Goal: Complete application form

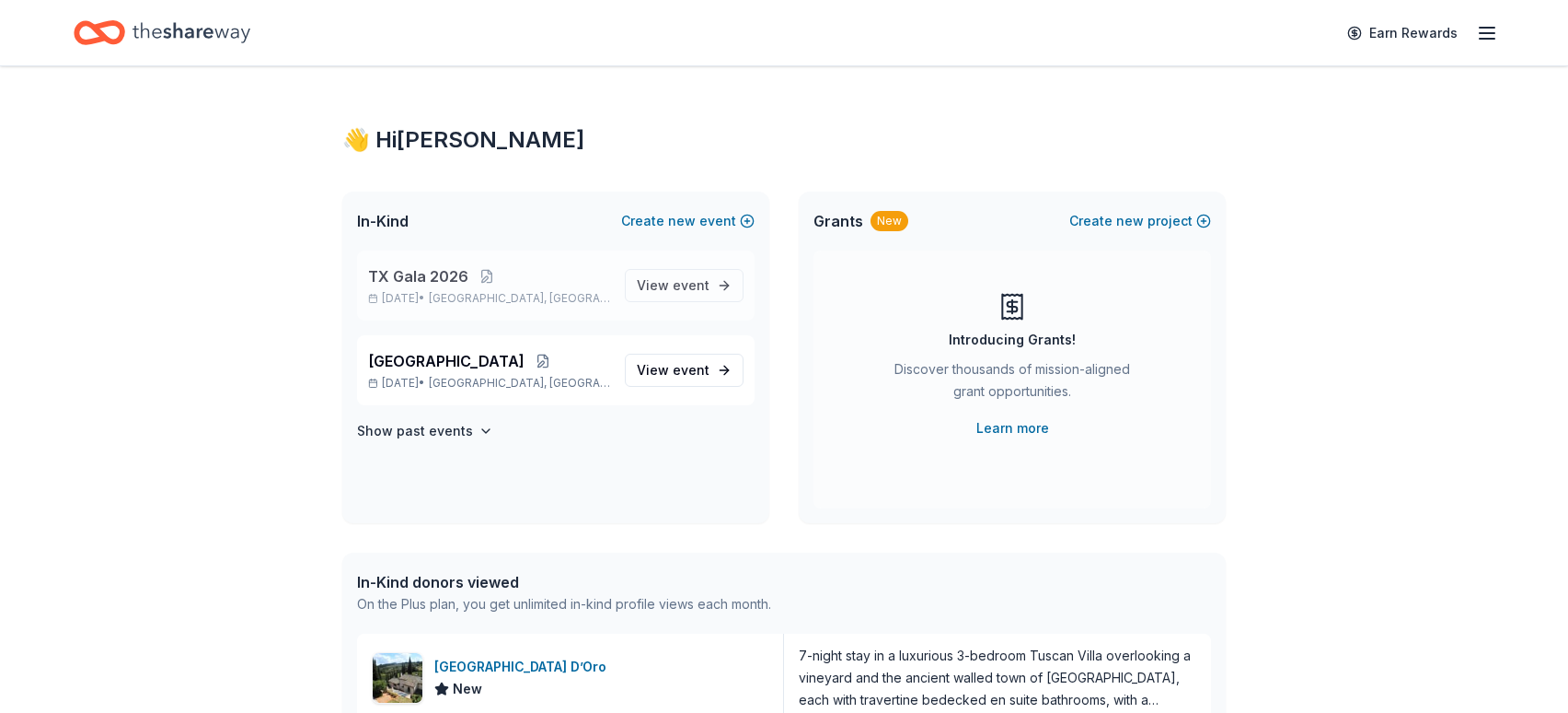
click at [429, 284] on span "TX Gala 2026" at bounding box center [418, 277] width 100 height 22
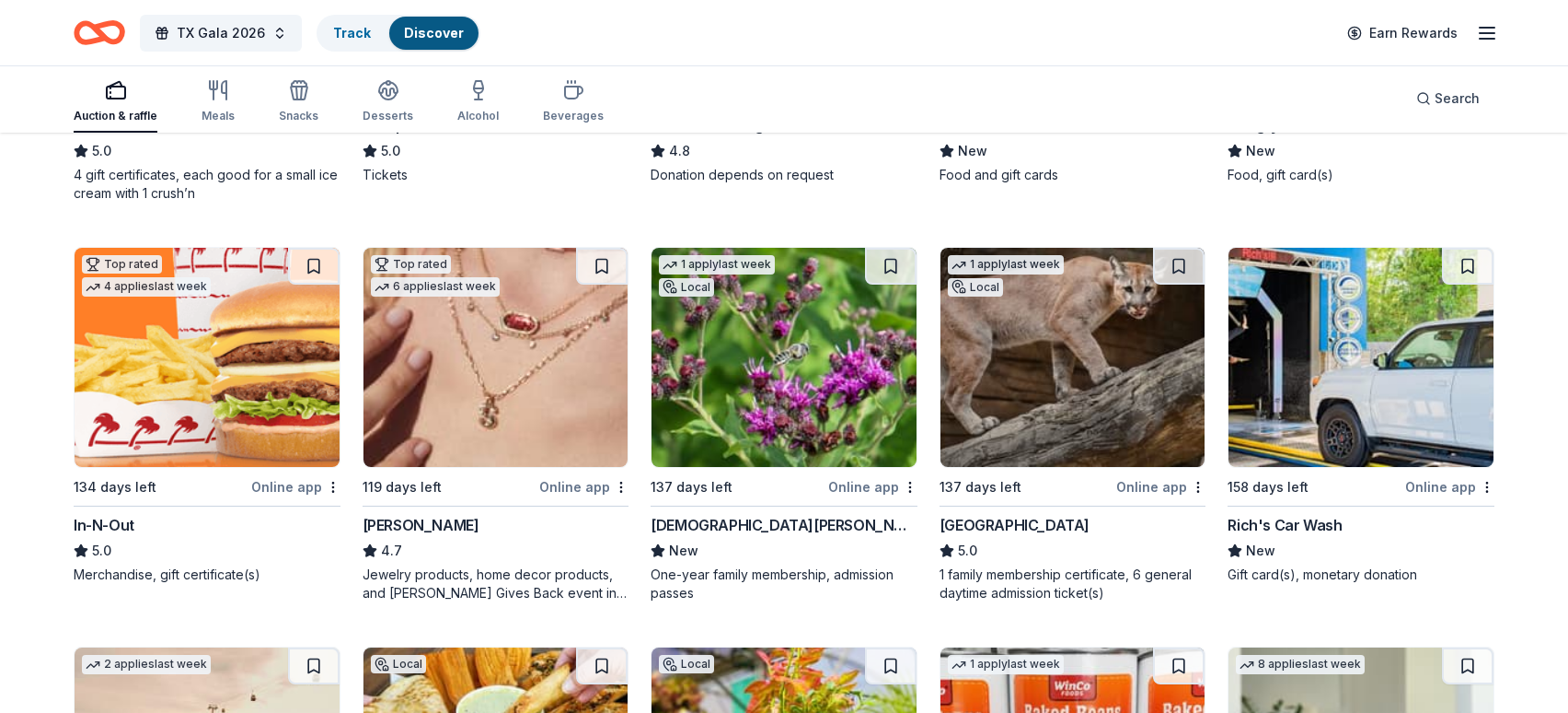
scroll to position [516, 0]
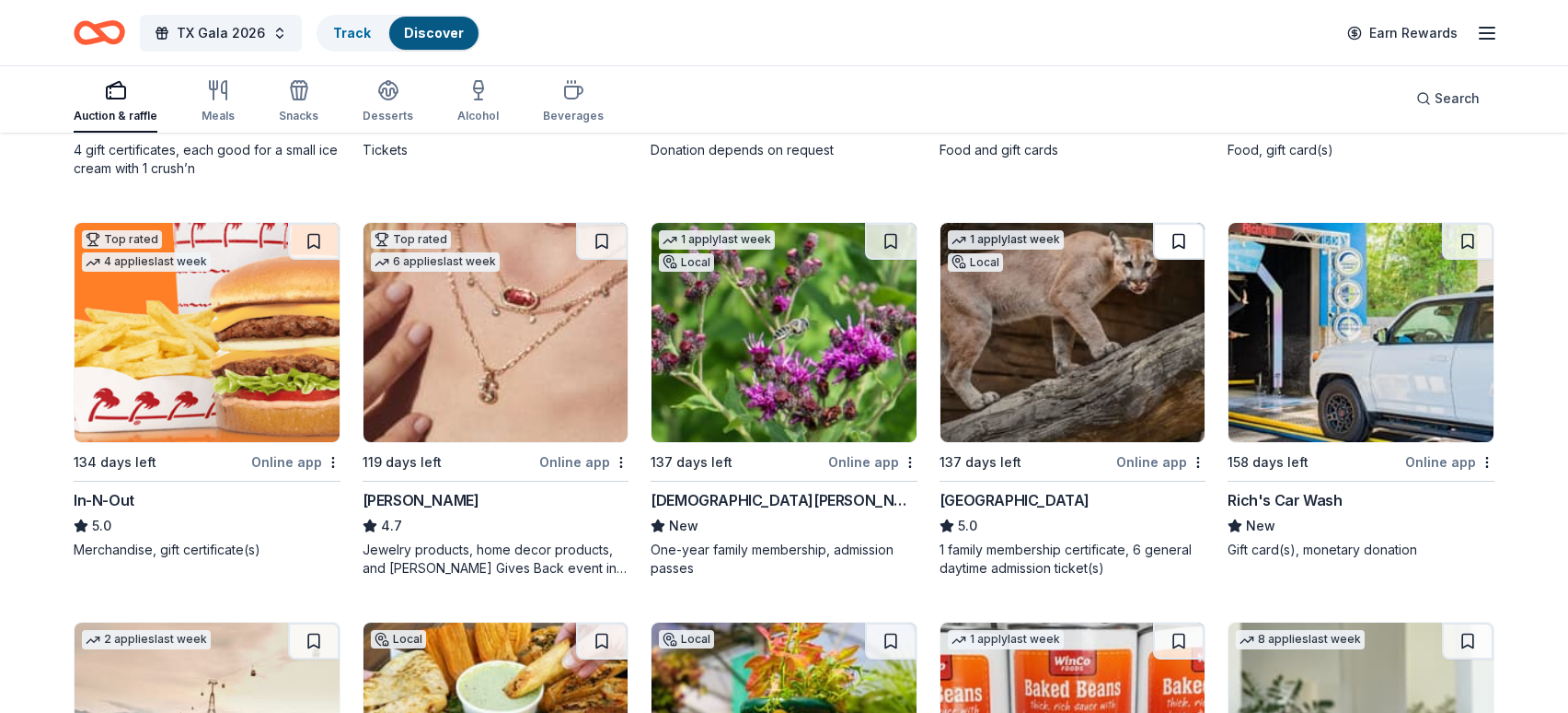
click at [1179, 241] on button at bounding box center [1179, 241] width 52 height 37
click at [764, 421] on img at bounding box center [784, 332] width 265 height 219
click at [889, 246] on button at bounding box center [891, 241] width 52 height 37
click at [499, 331] on img at bounding box center [496, 332] width 265 height 219
click at [598, 242] on button at bounding box center [602, 241] width 52 height 37
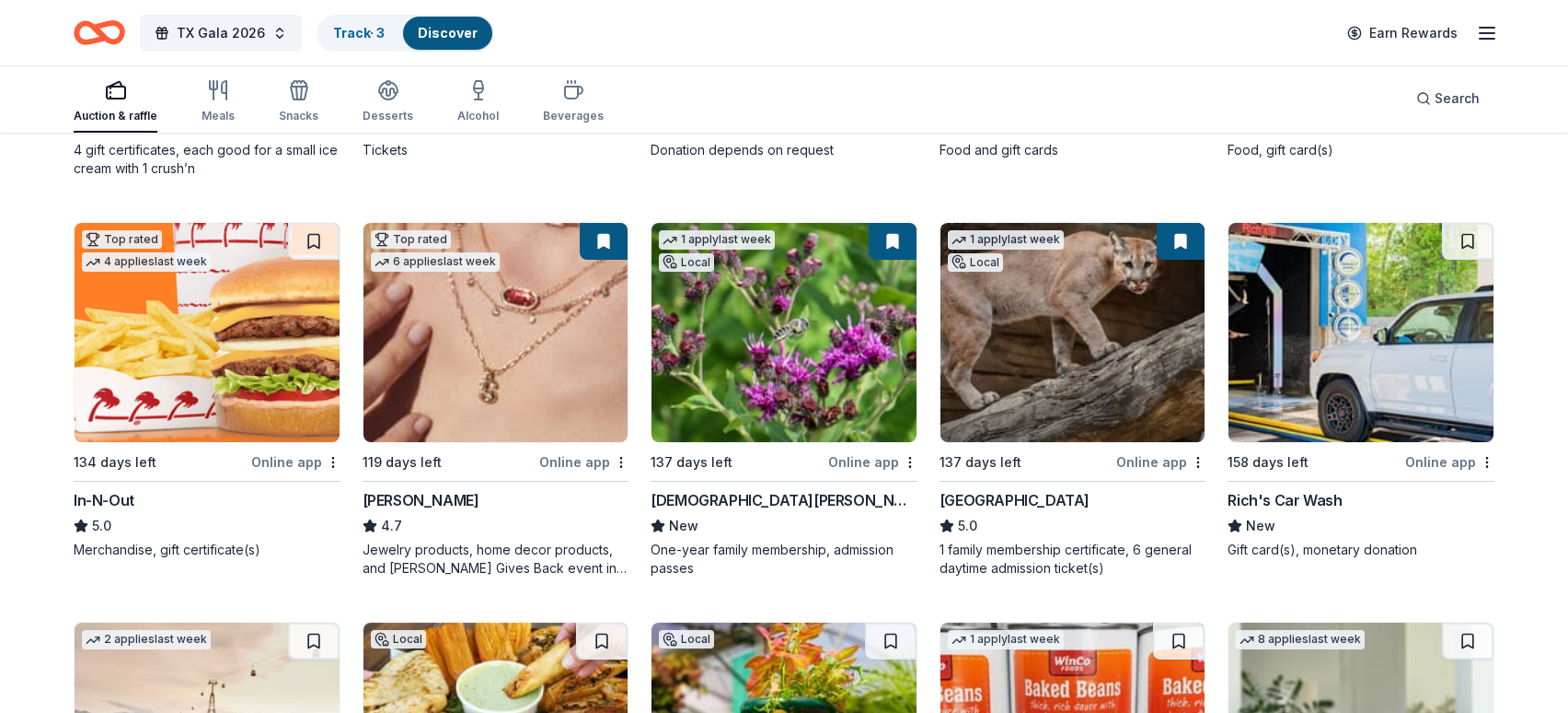
click at [620, 251] on button at bounding box center [604, 241] width 48 height 37
click at [205, 331] on img at bounding box center [207, 332] width 265 height 219
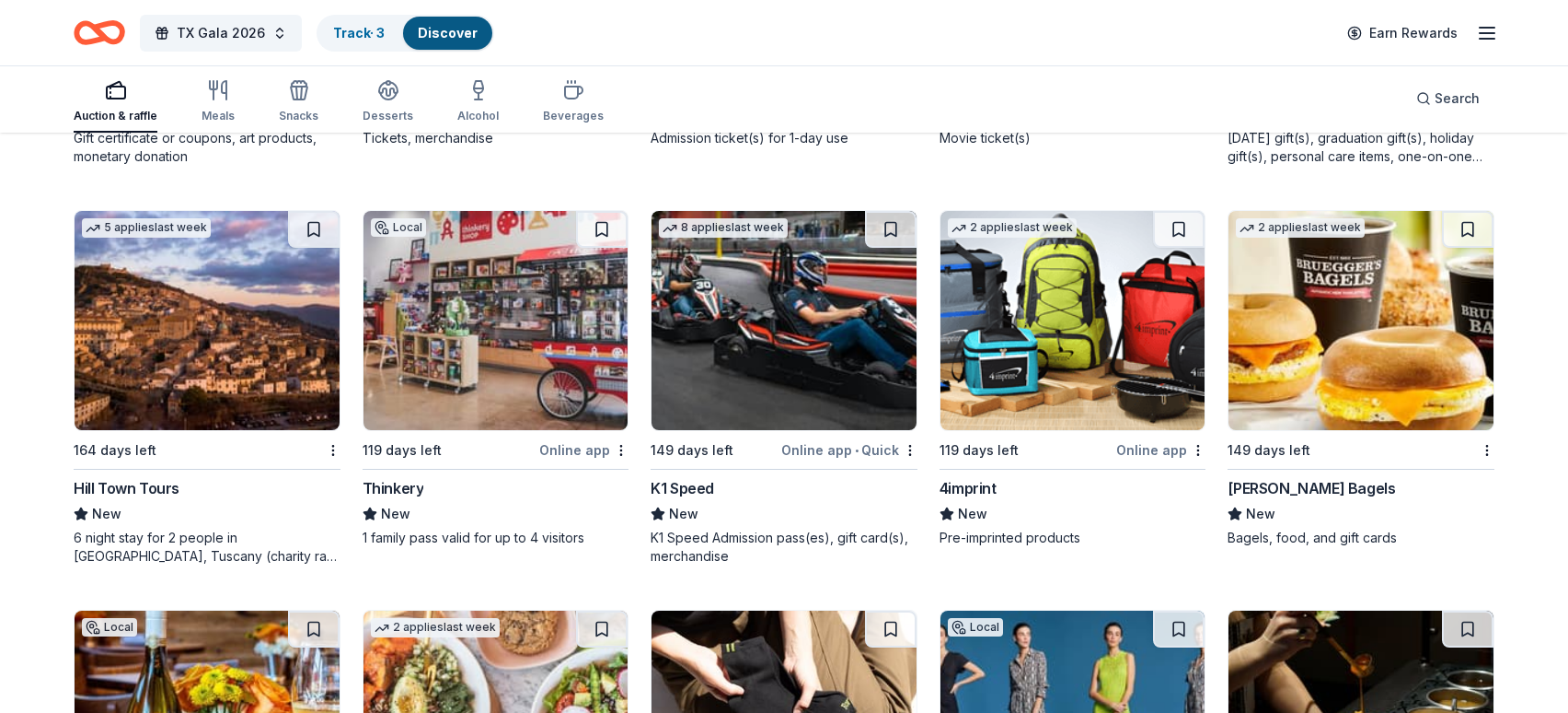
scroll to position [6850, 0]
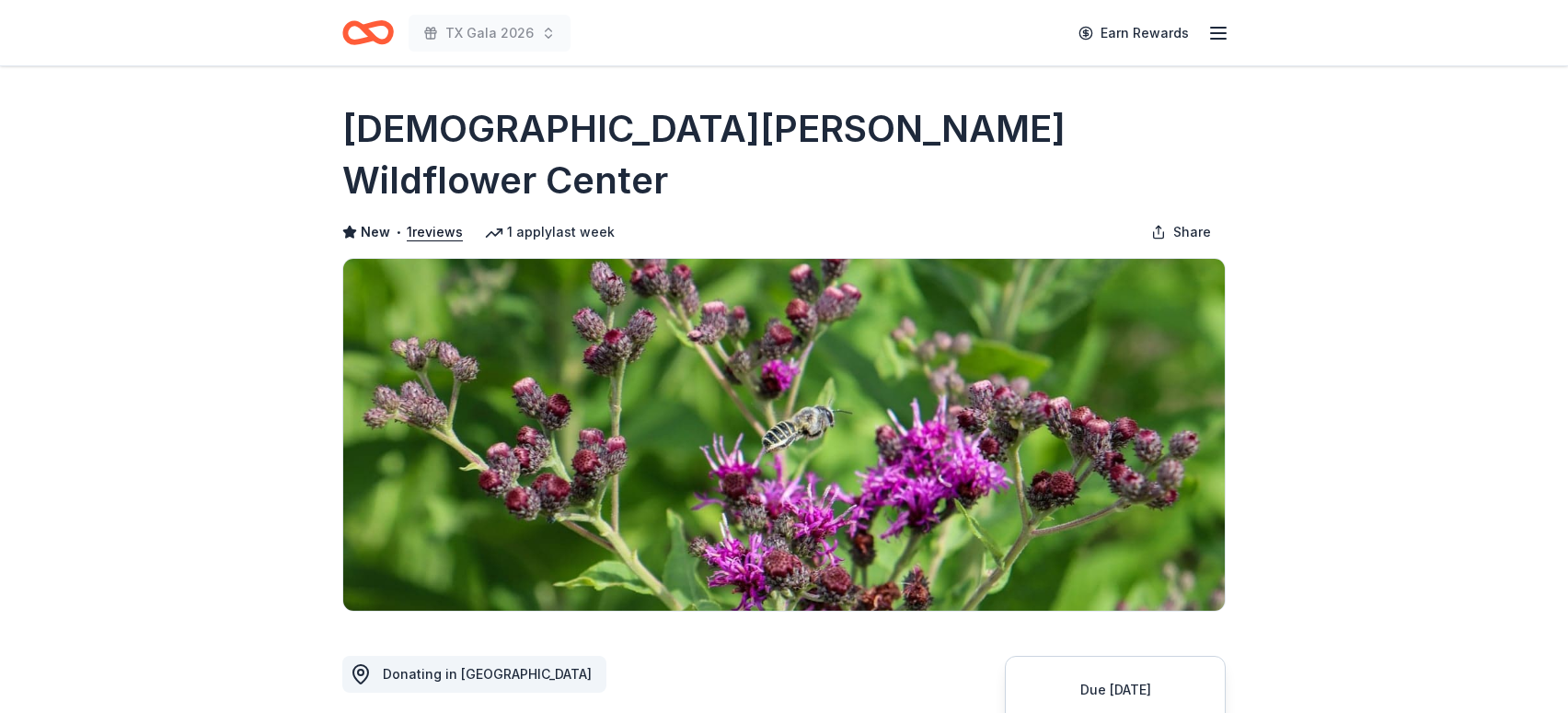
drag, startPoint x: 1004, startPoint y: 133, endPoint x: 541, endPoint y: 132, distance: 463.0
click at [541, 132] on div "[DEMOGRAPHIC_DATA][PERSON_NAME] Wildflower Center" at bounding box center [784, 154] width 883 height 103
drag, startPoint x: 1001, startPoint y: 124, endPoint x: 702, endPoint y: 133, distance: 299.1
click at [713, 134] on div "[DEMOGRAPHIC_DATA][PERSON_NAME] Wildflower Center" at bounding box center [784, 154] width 883 height 103
drag, startPoint x: 338, startPoint y: 125, endPoint x: 807, endPoint y: 111, distance: 469.2
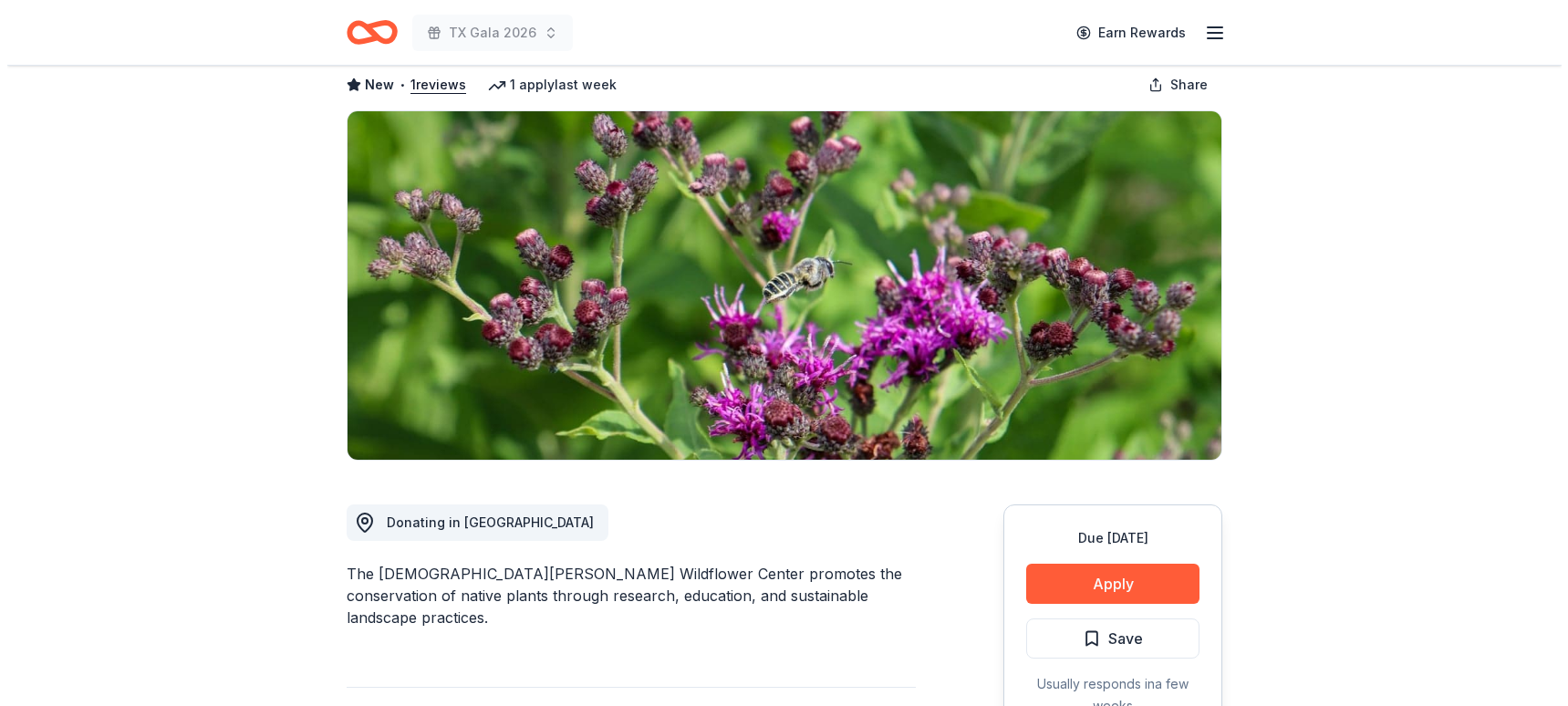
scroll to position [155, 0]
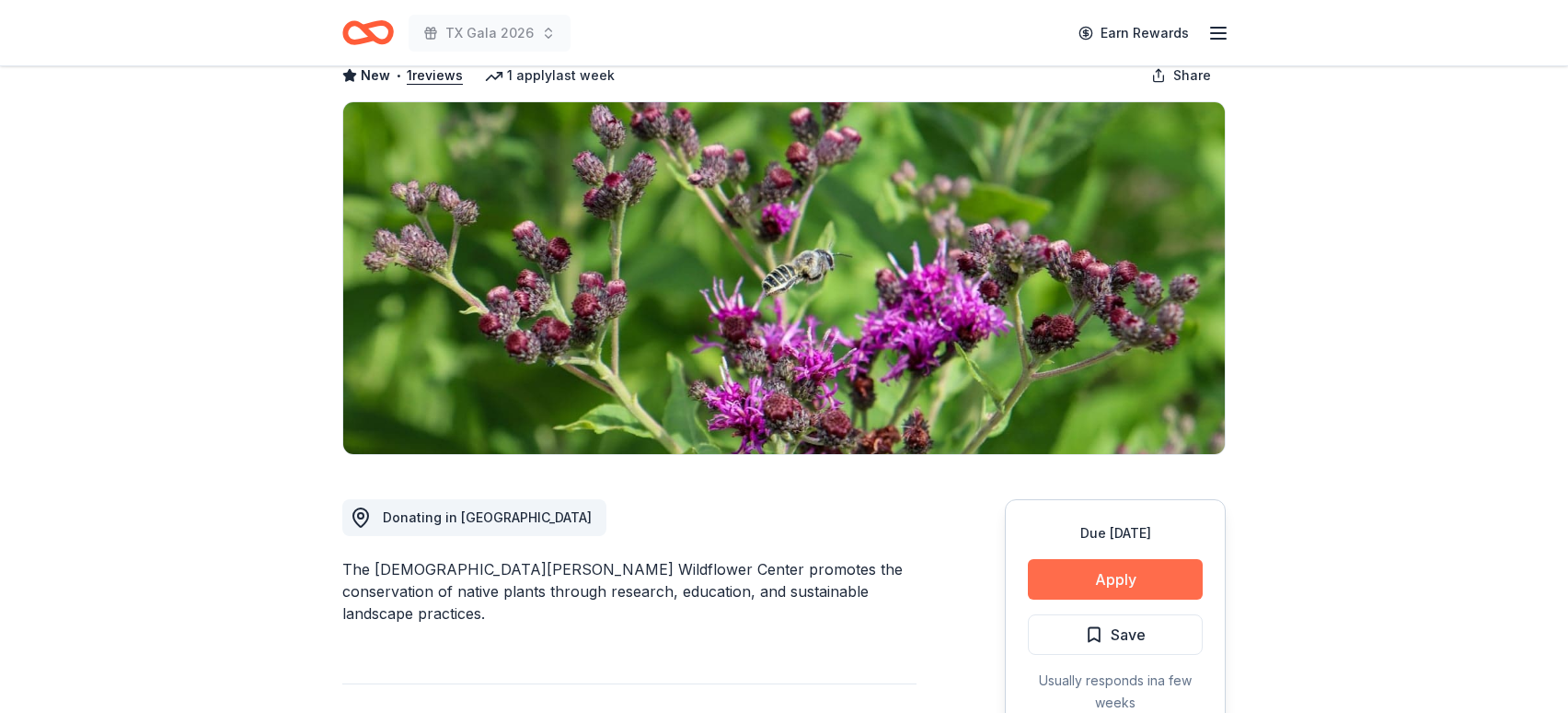
click at [1104, 559] on button "Apply" at bounding box center [1115, 579] width 174 height 41
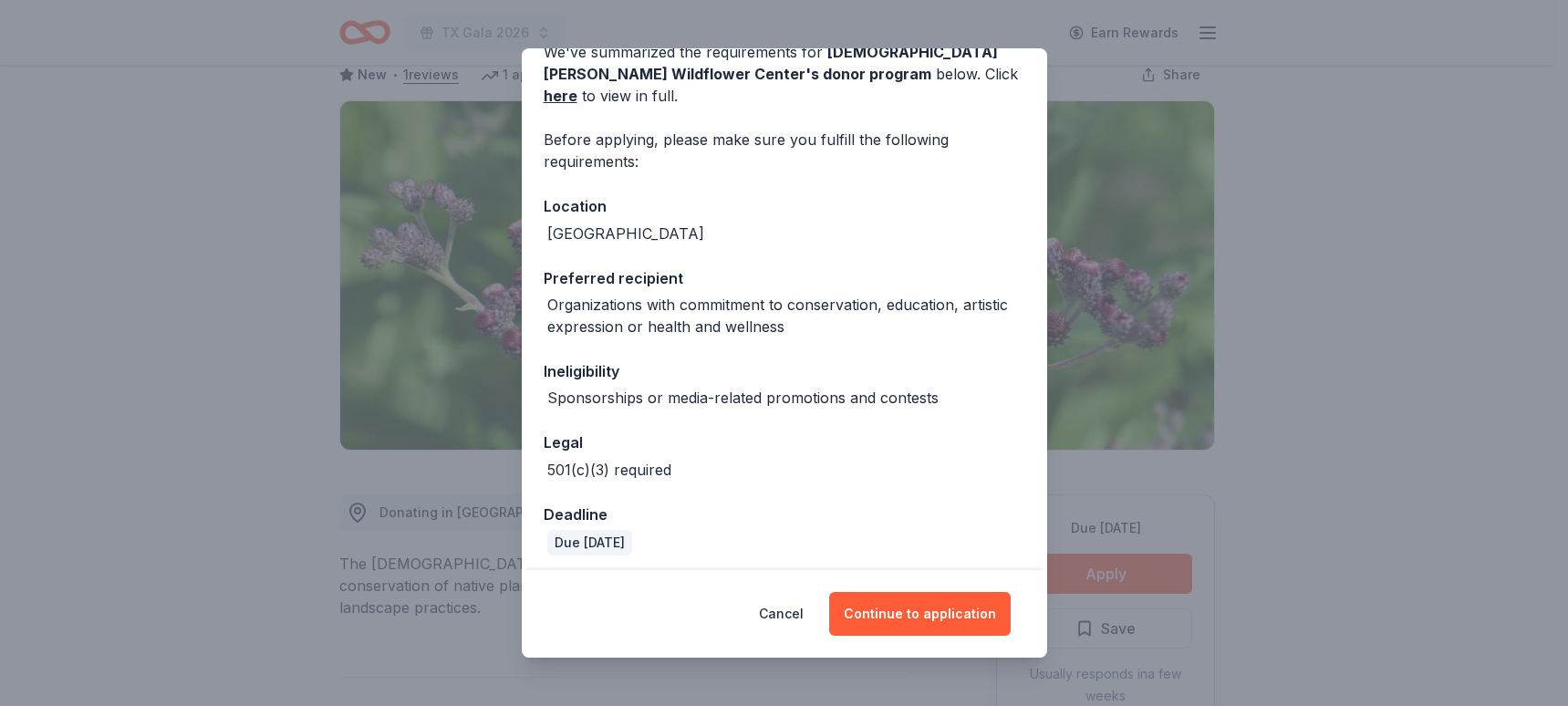
scroll to position [103, 0]
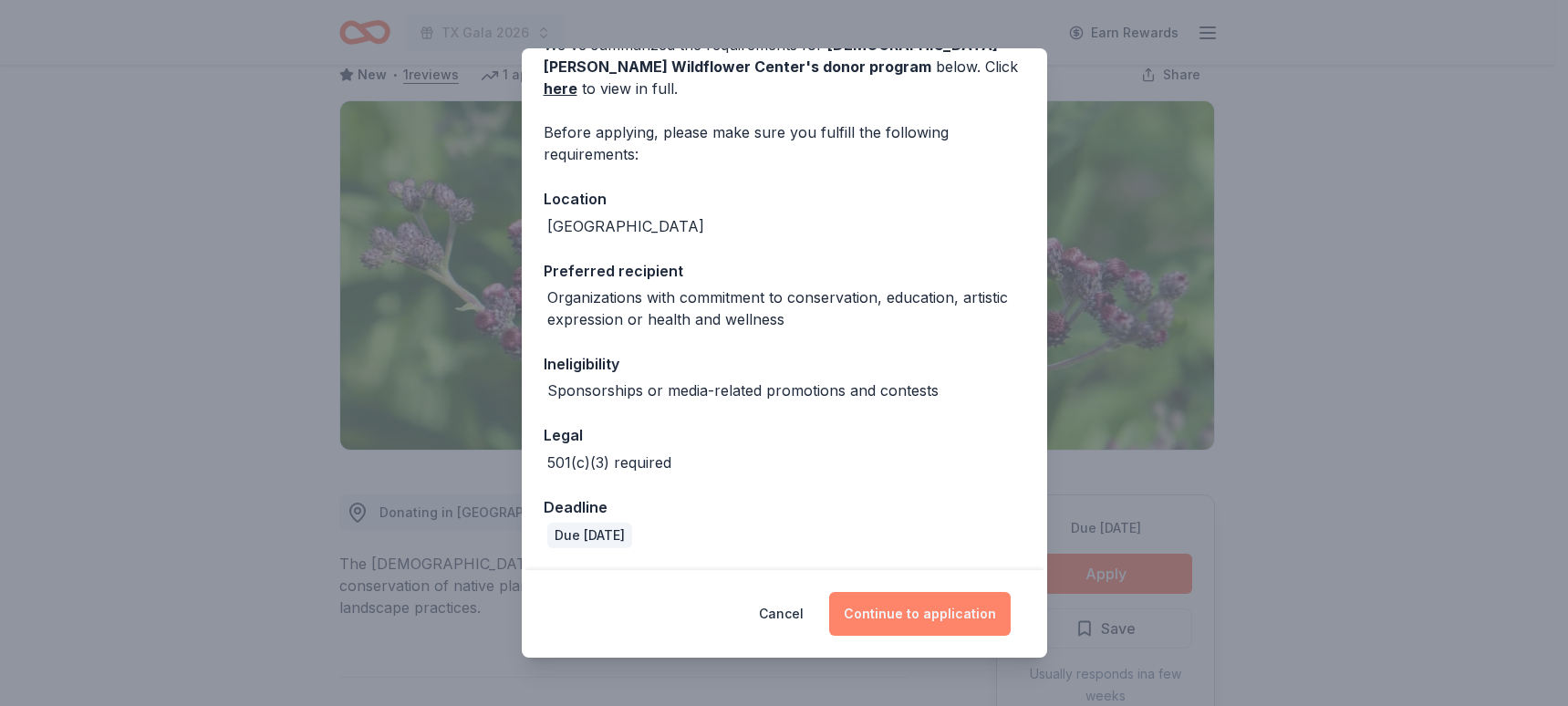
click at [925, 618] on button "Continue to application" at bounding box center [920, 614] width 181 height 44
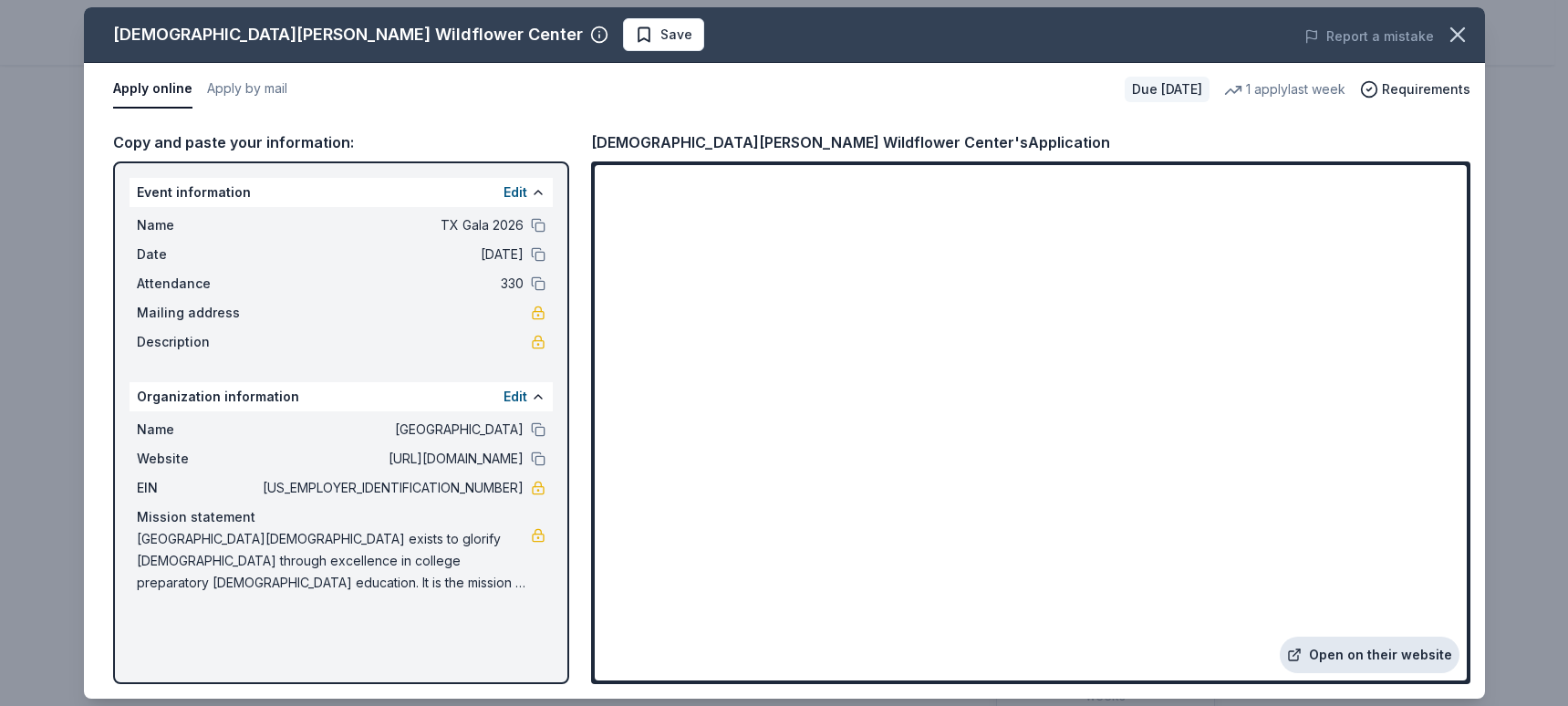
click at [1377, 653] on link "Open on their website" at bounding box center [1369, 655] width 179 height 37
click at [537, 252] on button at bounding box center [538, 255] width 15 height 15
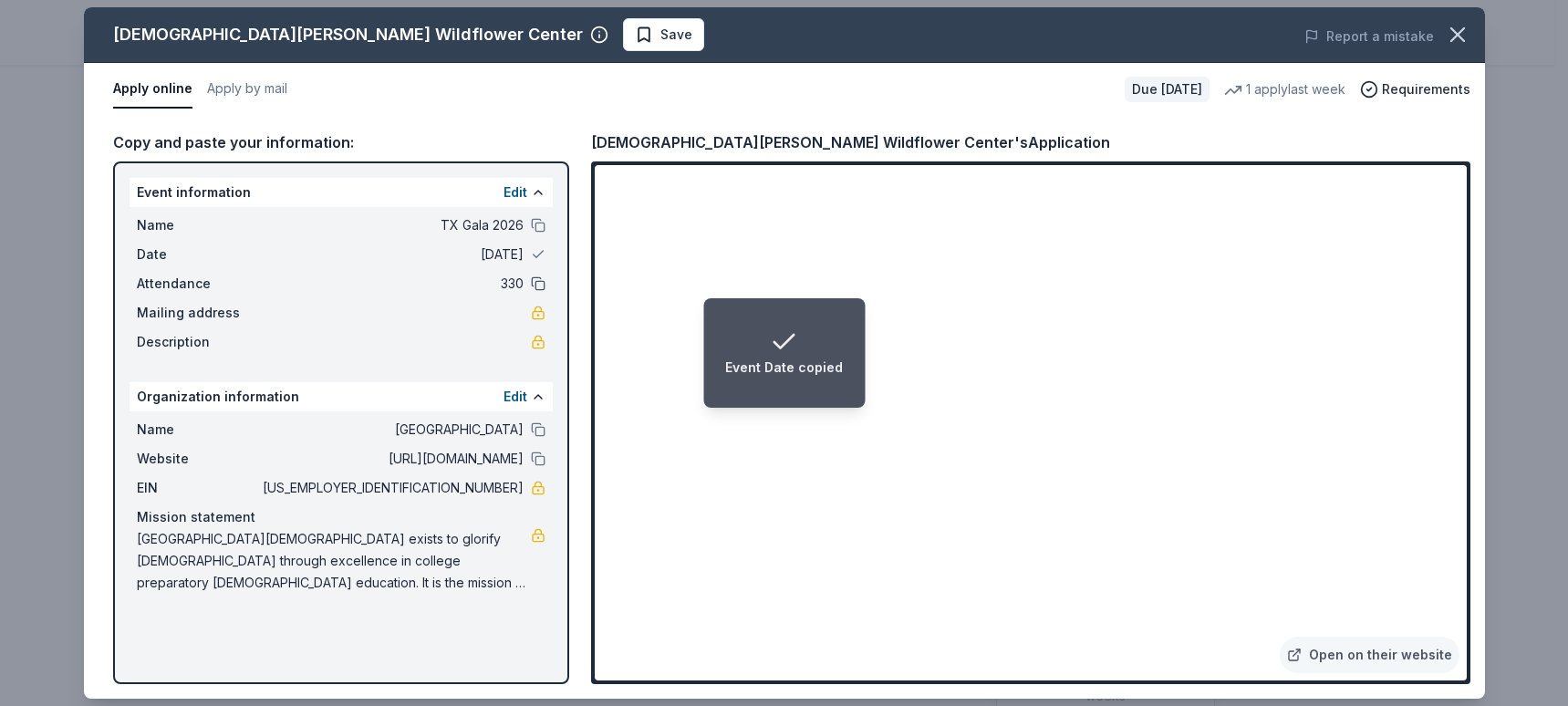
click at [536, 284] on button at bounding box center [538, 284] width 15 height 15
click at [536, 218] on button at bounding box center [538, 225] width 15 height 15
click at [532, 429] on button at bounding box center [538, 429] width 15 height 15
click at [535, 457] on button at bounding box center [538, 459] width 15 height 15
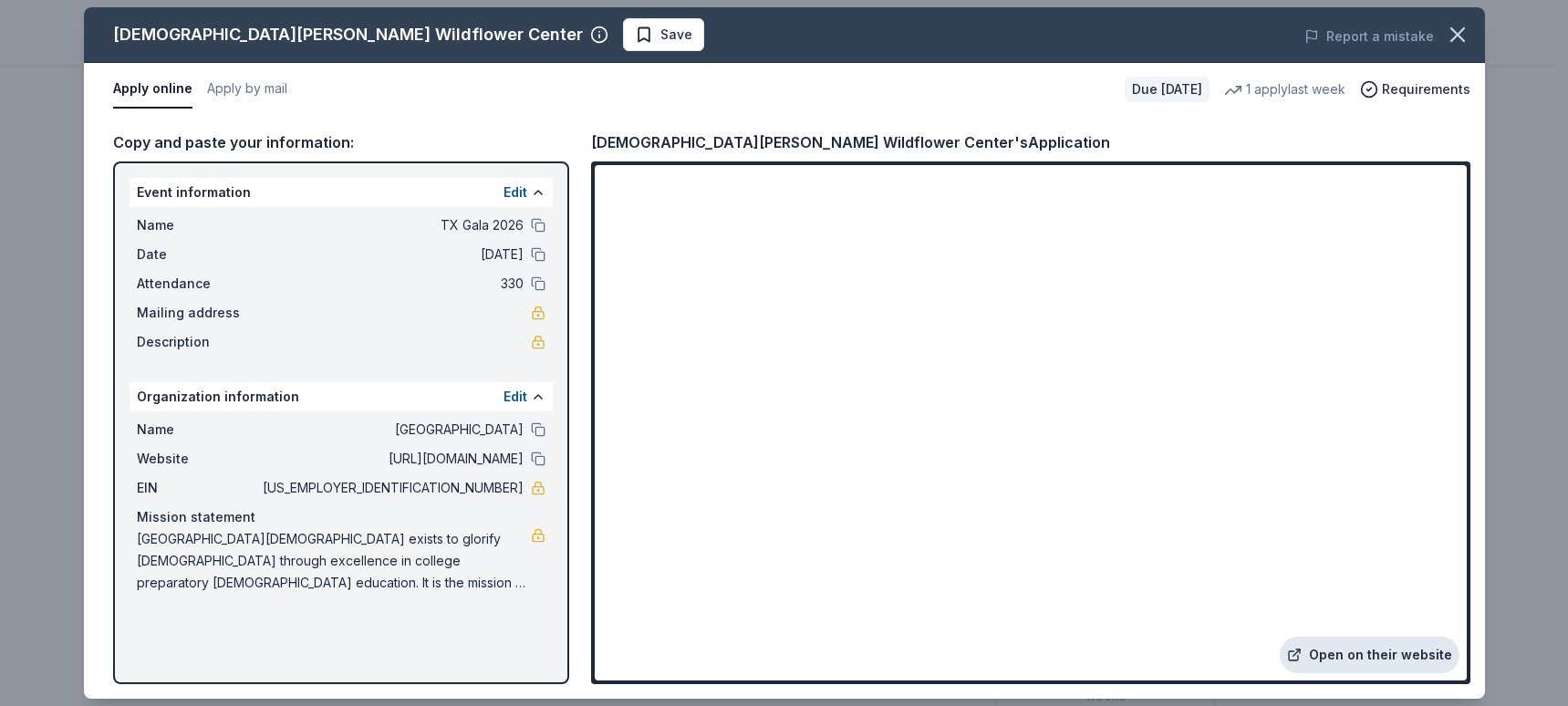
click at [1370, 656] on link "Open on their website" at bounding box center [1369, 655] width 179 height 37
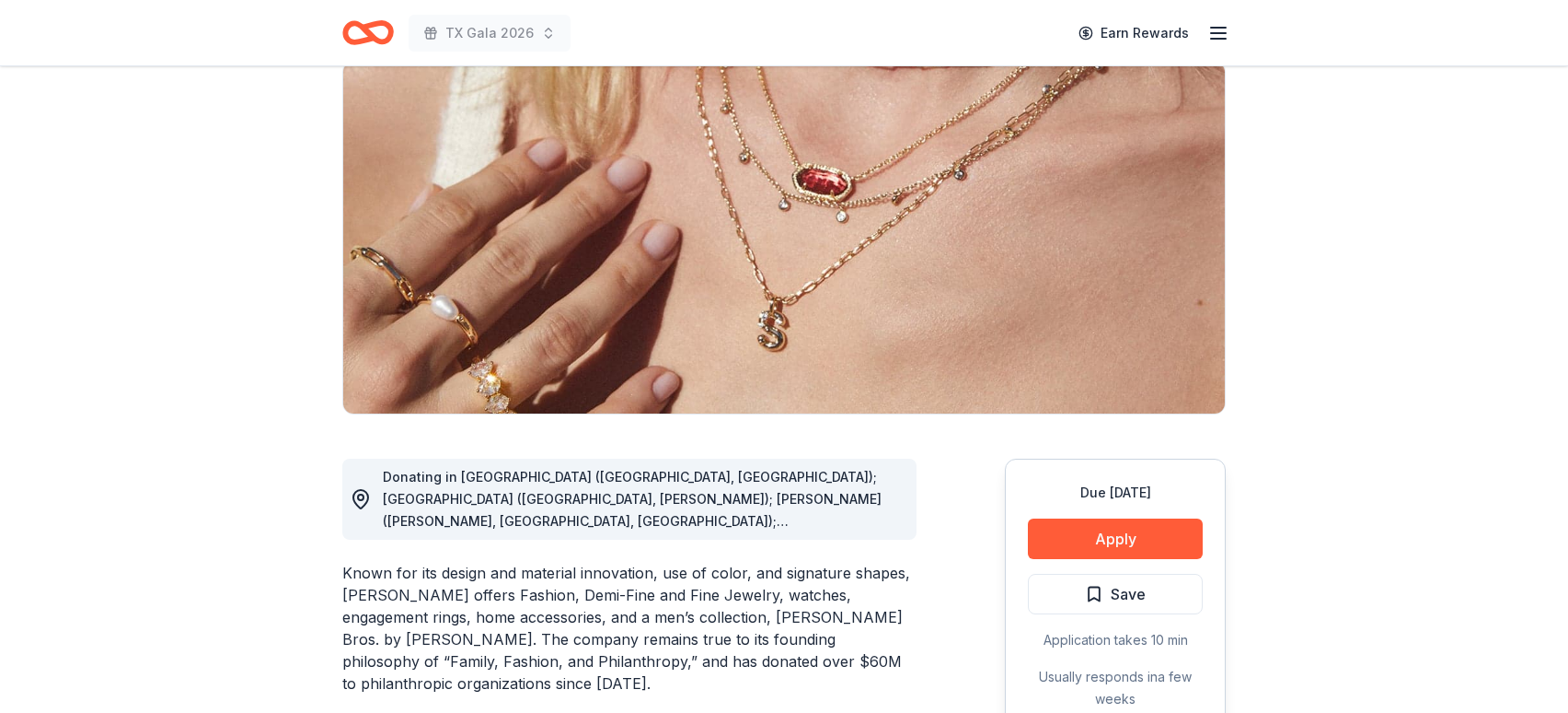
scroll to position [160, 0]
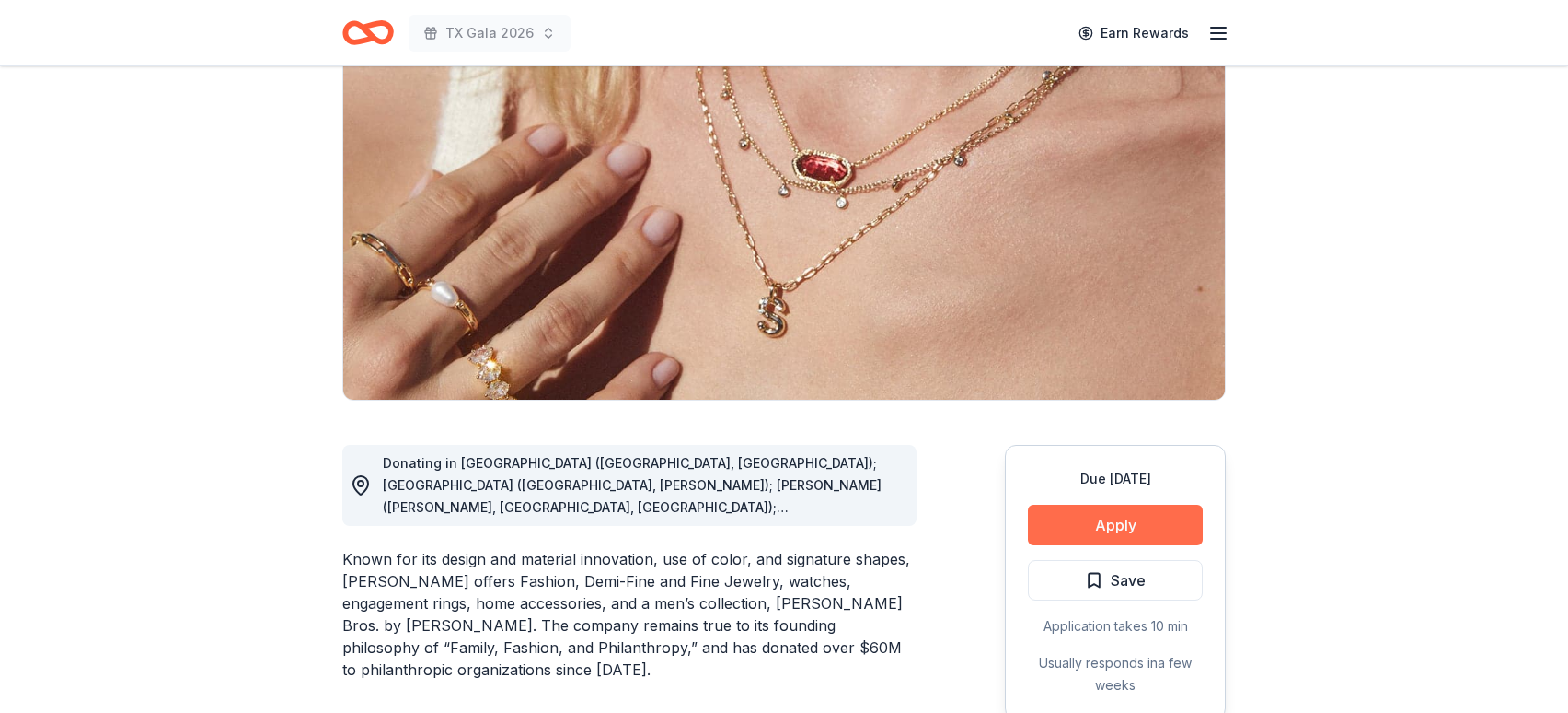
click at [1121, 525] on button "Apply" at bounding box center [1115, 525] width 174 height 41
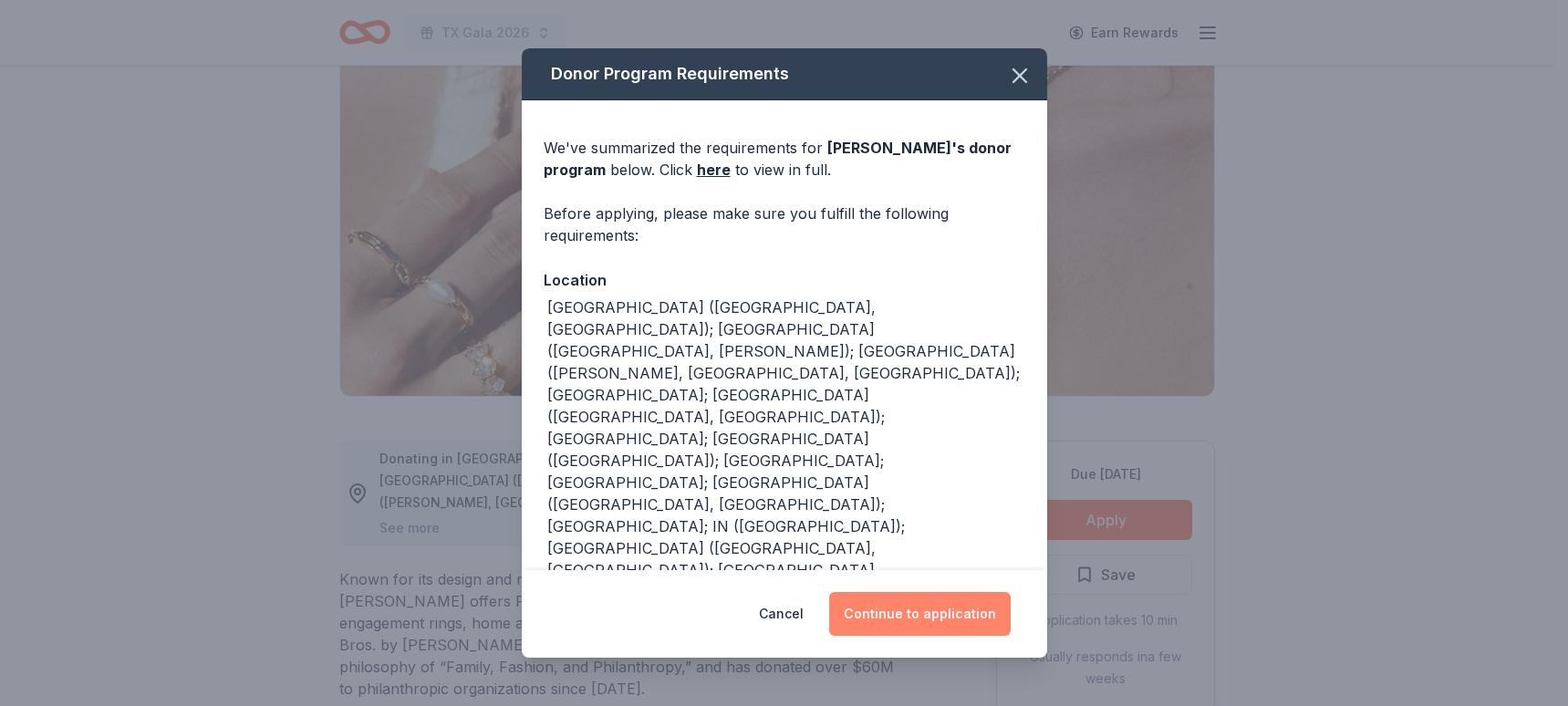
click at [887, 616] on button "Continue to application" at bounding box center [920, 614] width 181 height 44
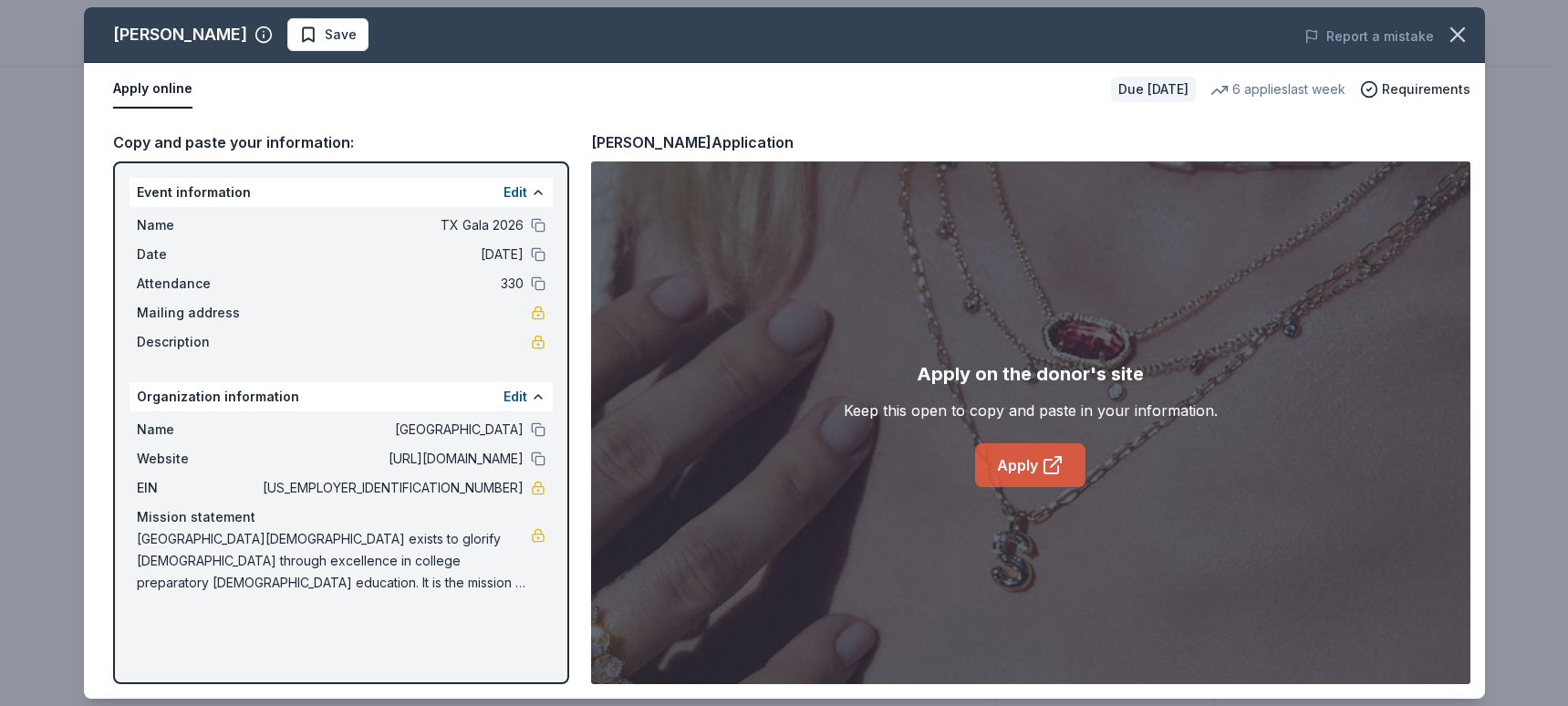
click at [1011, 463] on link "Apply" at bounding box center [1030, 465] width 110 height 44
click at [1461, 22] on icon "button" at bounding box center [1458, 35] width 26 height 26
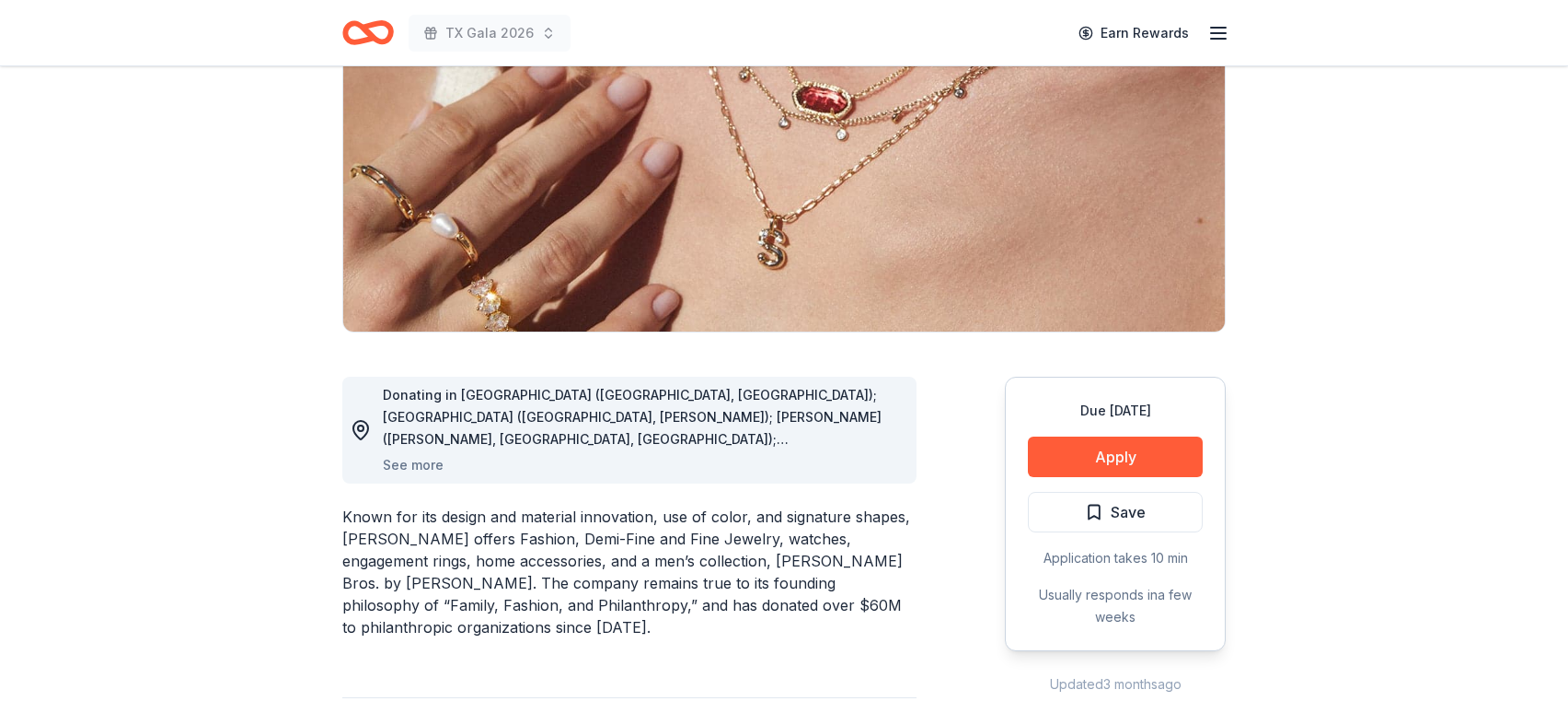
scroll to position [0, 0]
